Goal: Transaction & Acquisition: Purchase product/service

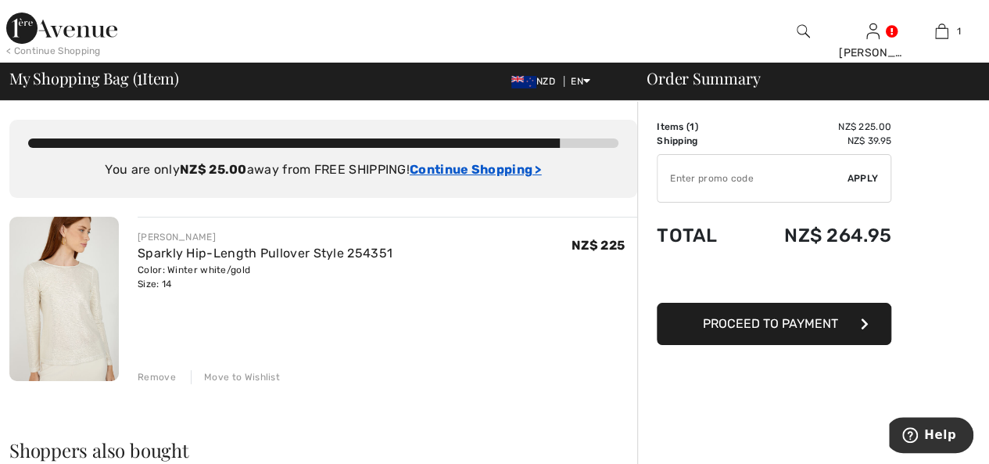
click at [496, 171] on ins "Continue Shopping >" at bounding box center [476, 169] width 132 height 15
click at [516, 168] on ins "Continue Shopping >" at bounding box center [476, 169] width 132 height 15
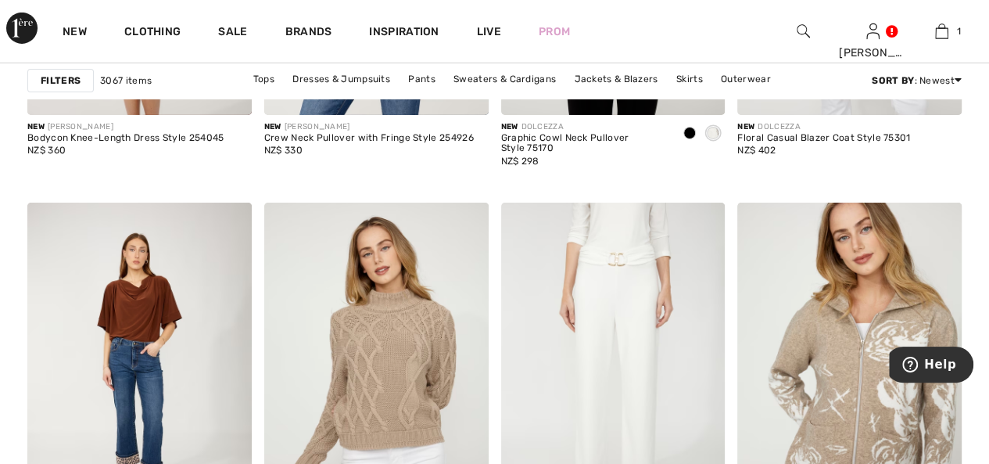
scroll to position [5552, 0]
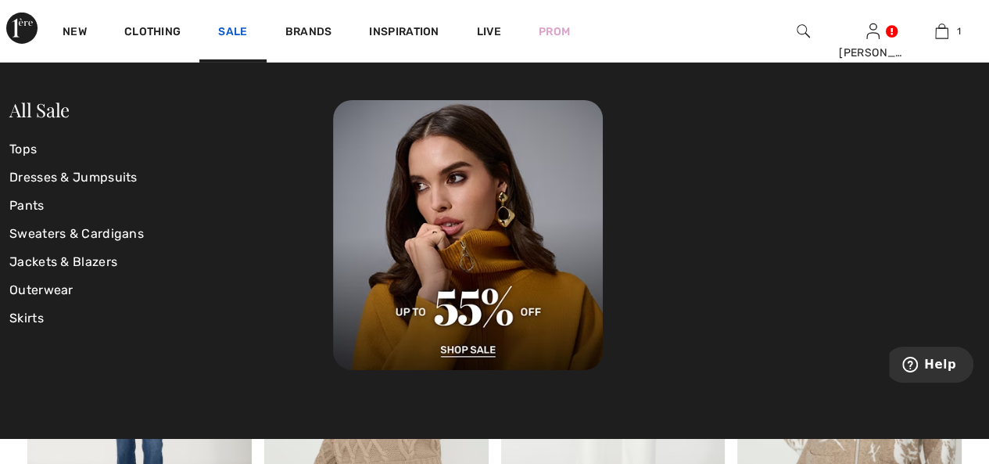
click at [233, 32] on link "Sale" at bounding box center [232, 33] width 29 height 16
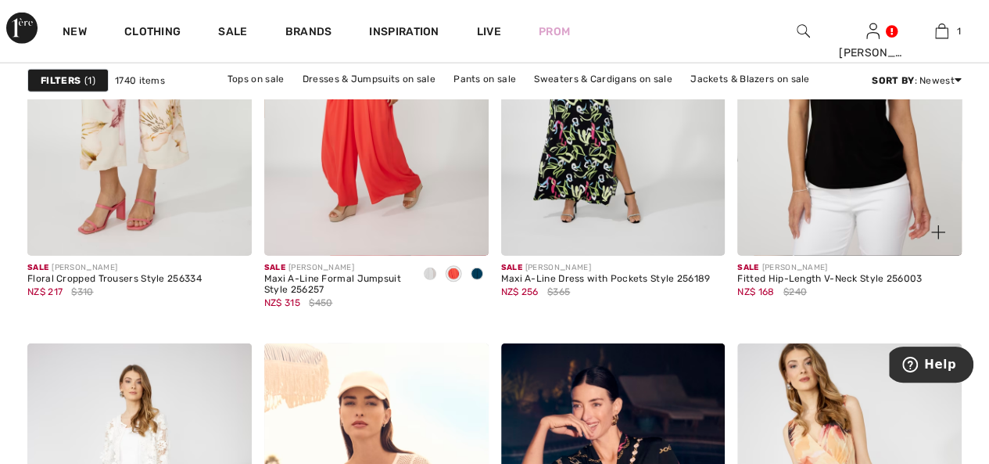
scroll to position [2190, 0]
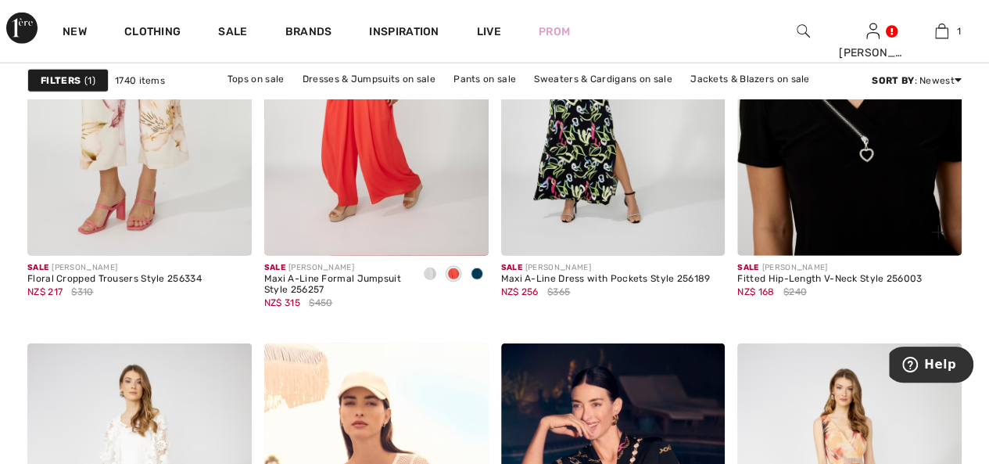
click at [845, 178] on img at bounding box center [849, 87] width 224 height 336
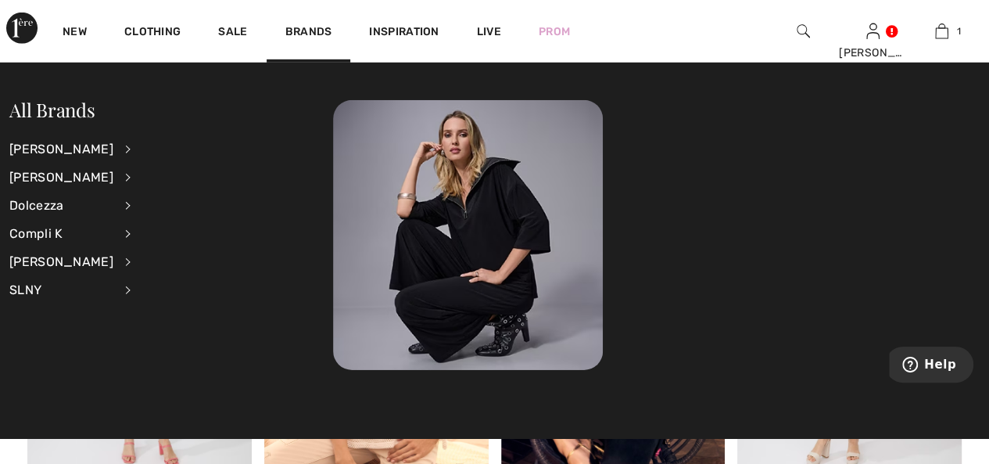
scroll to position [2424, 0]
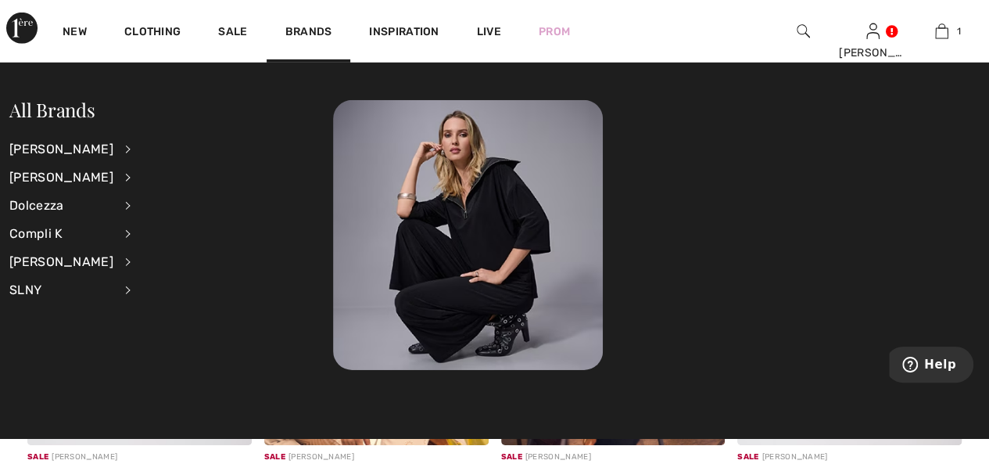
click at [762, 152] on div at bounding box center [656, 235] width 647 height 270
click at [762, 45] on div "New Clothing Sale Brands Inspiration Live Prom [PERSON_NAME] Hi, [PERSON_NAME]!…" at bounding box center [494, 31] width 989 height 63
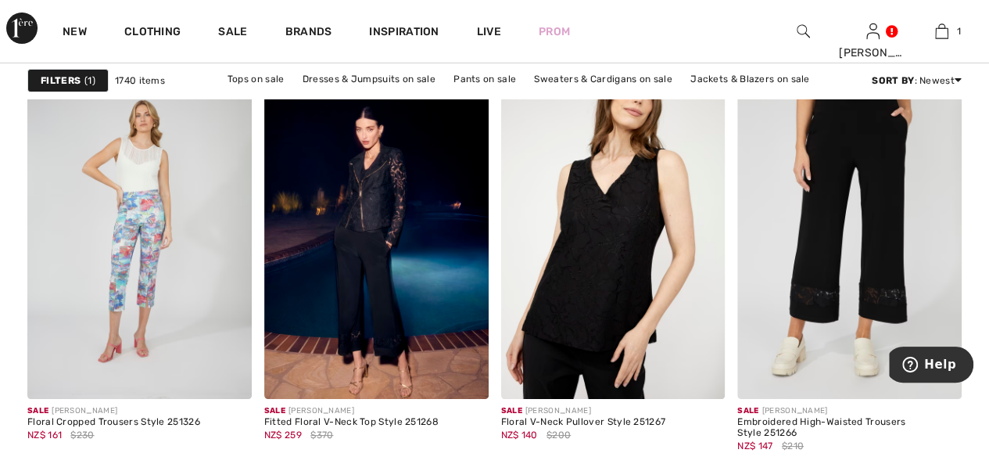
scroll to position [2893, 0]
drag, startPoint x: 816, startPoint y: 202, endPoint x: 804, endPoint y: 224, distance: 25.5
drag, startPoint x: 804, startPoint y: 224, endPoint x: 766, endPoint y: 204, distance: 43.4
click at [766, 204] on img at bounding box center [849, 231] width 224 height 336
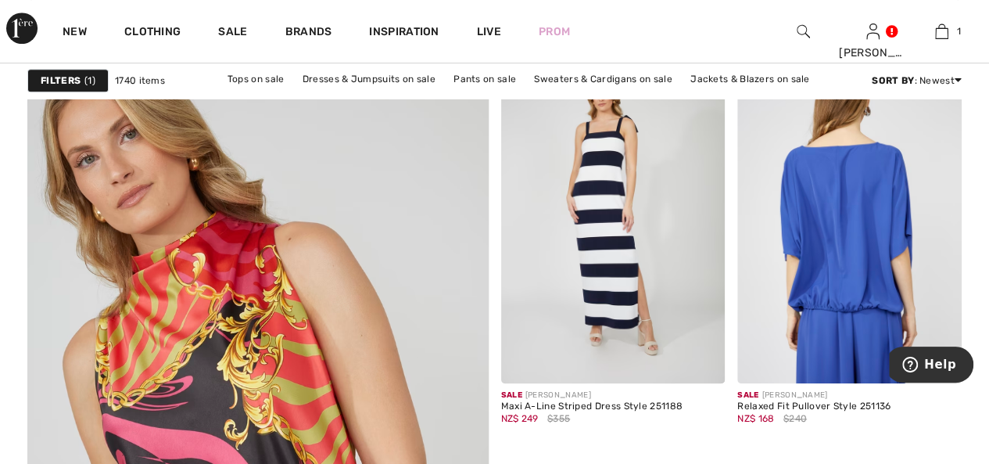
scroll to position [3519, 0]
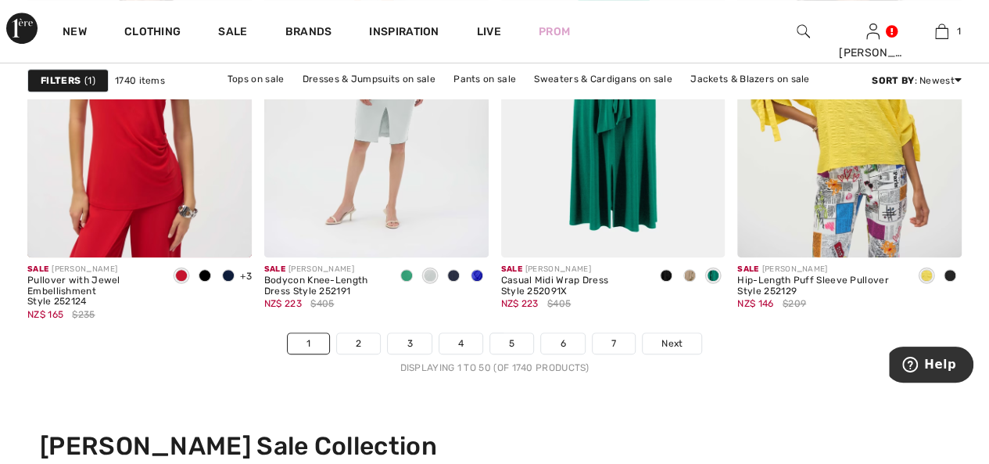
scroll to position [6334, 0]
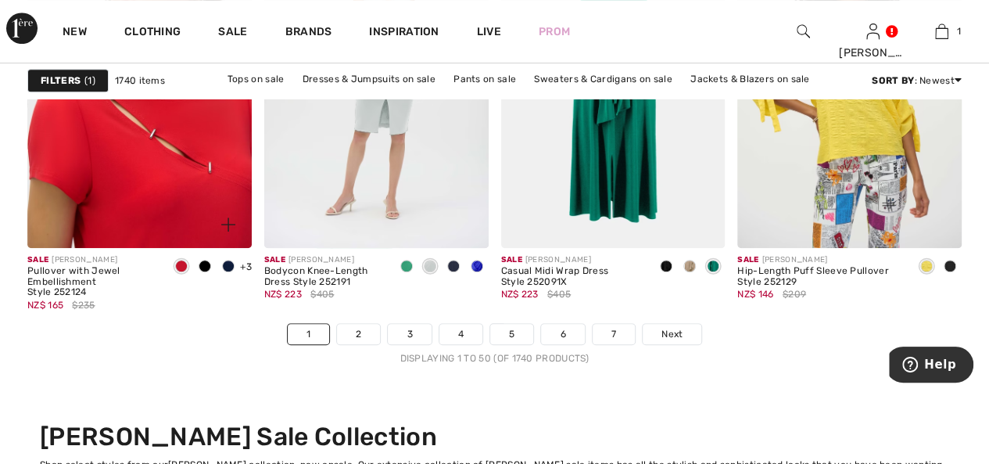
click at [178, 167] on img at bounding box center [139, 80] width 224 height 336
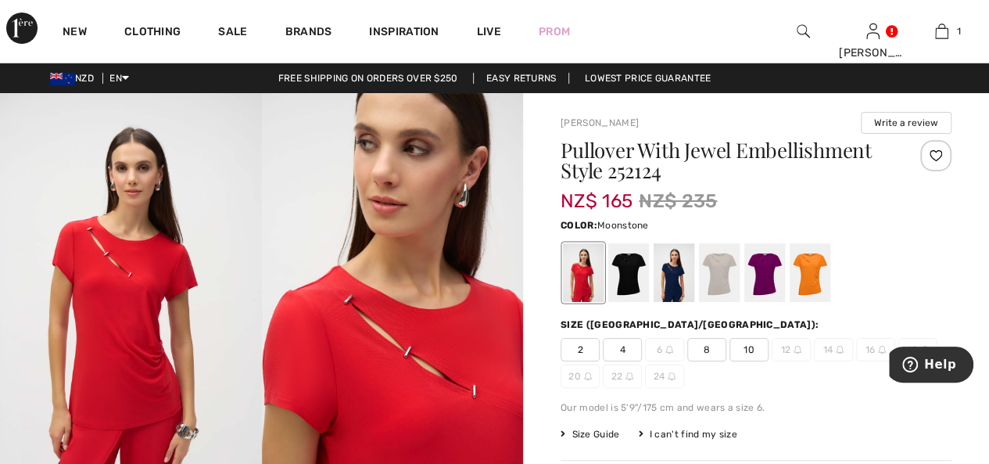
click at [716, 274] on div at bounding box center [719, 272] width 41 height 59
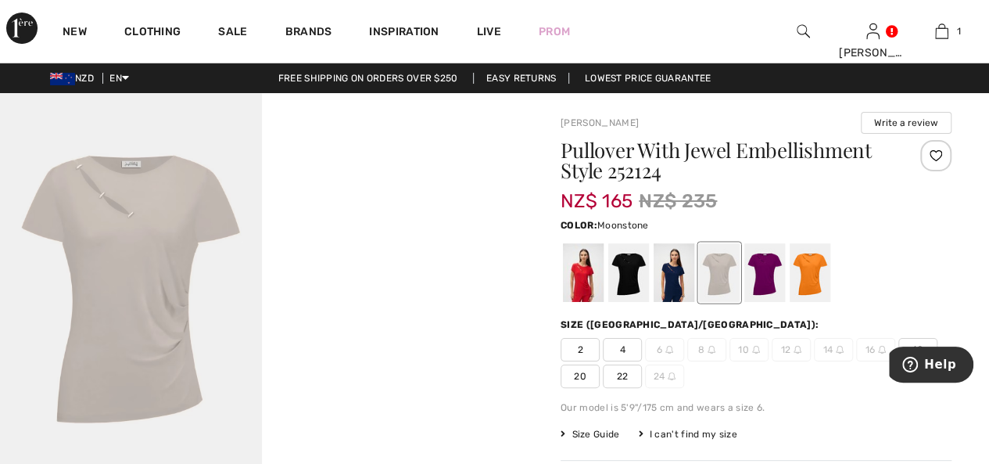
click at [665, 24] on div "New Clothing Sale Brands Inspiration Live Prom [PERSON_NAME] Hi, [PERSON_NAME]!…" at bounding box center [494, 31] width 989 height 63
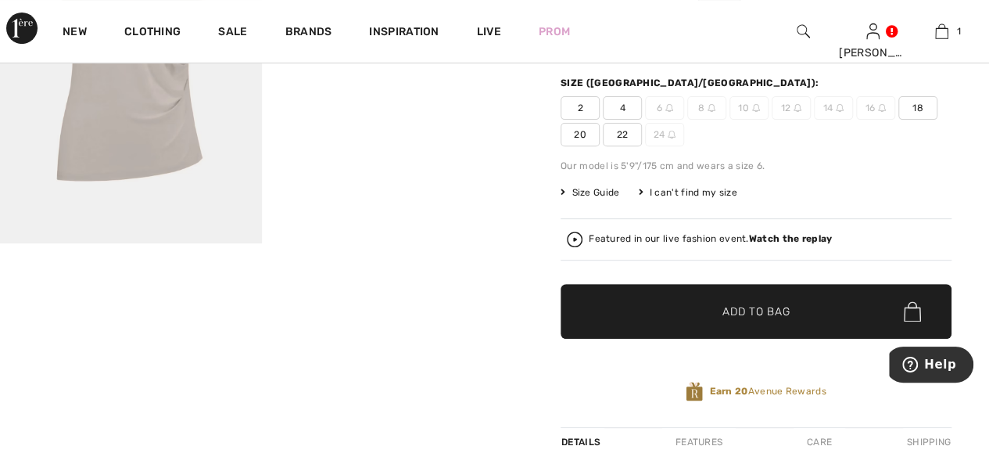
scroll to position [307, 0]
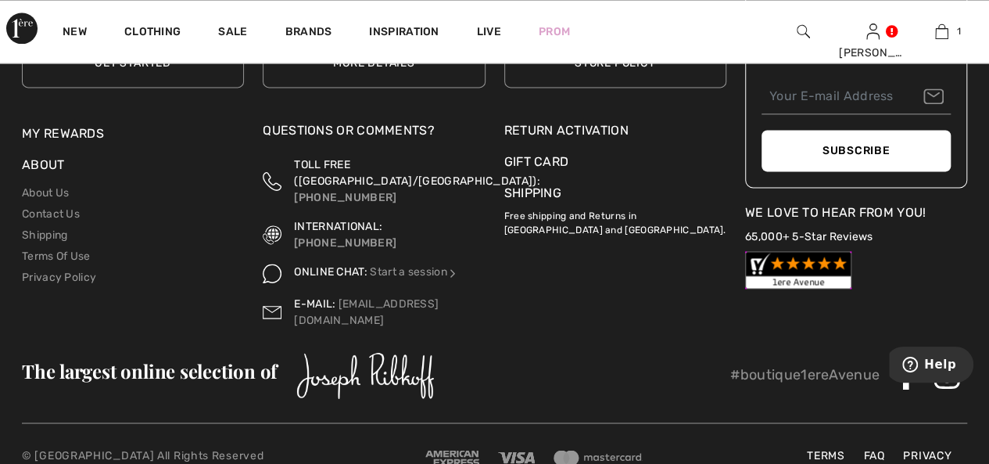
scroll to position [6995, 0]
